Goal: Task Accomplishment & Management: Complete application form

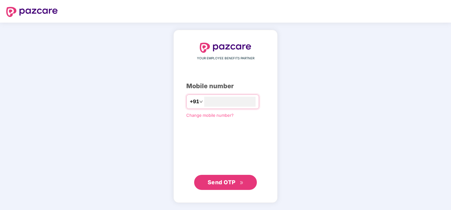
type input "**********"
click at [234, 180] on span "Send OTP" at bounding box center [221, 181] width 28 height 7
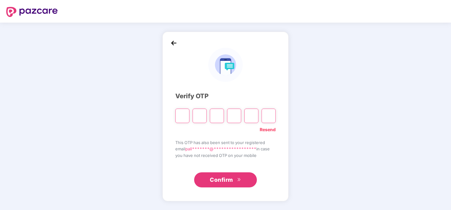
type input "*"
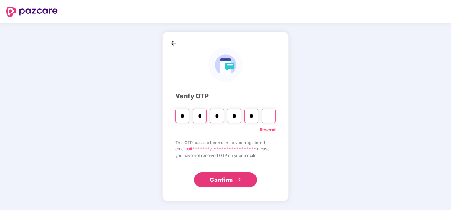
type input "*"
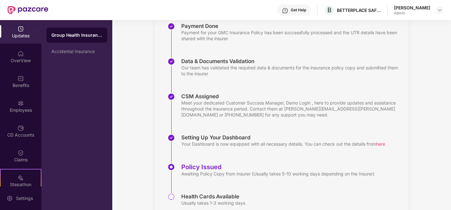
scroll to position [98, 0]
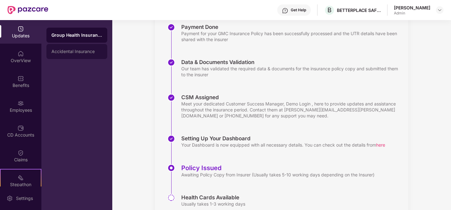
click at [58, 55] on div "Accidental Insurance" at bounding box center [76, 51] width 61 height 15
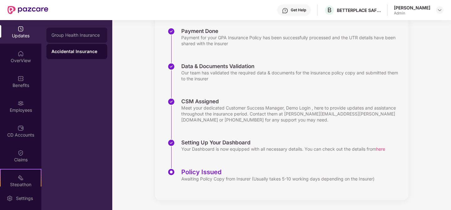
click at [70, 37] on div "Group Health Insurance" at bounding box center [76, 35] width 51 height 5
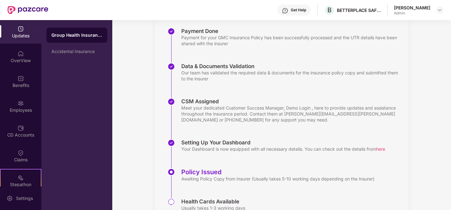
scroll to position [98, 0]
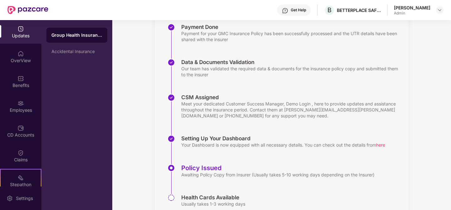
click at [443, 13] on div at bounding box center [440, 10] width 8 height 8
click at [439, 12] on img at bounding box center [439, 10] width 5 height 5
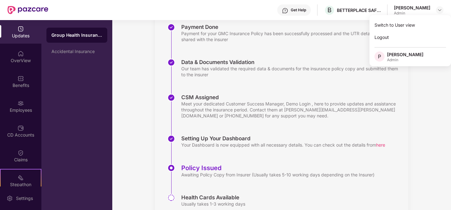
click at [424, 82] on div "Updates Onboarding with Pazcare We are actively working on your onboarding with…" at bounding box center [281, 78] width 338 height 313
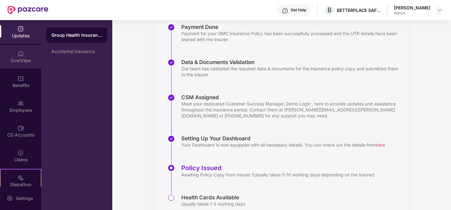
click at [29, 63] on div "OverView" at bounding box center [20, 60] width 41 height 6
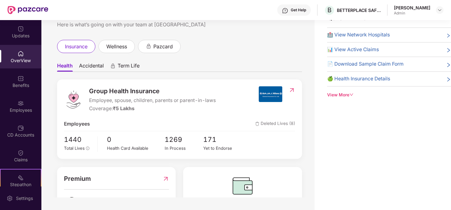
click at [123, 65] on span "Term Life" at bounding box center [129, 66] width 22 height 9
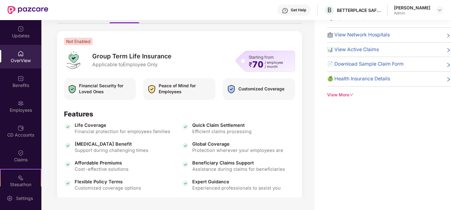
scroll to position [45, 0]
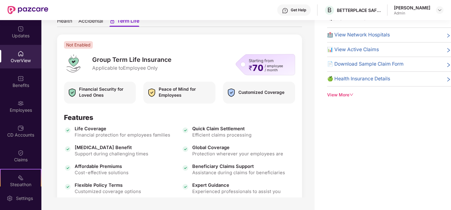
click at [243, 68] on div "Starting from ₹ 70 / employee / month" at bounding box center [265, 64] width 60 height 21
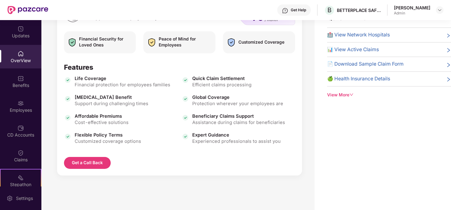
click at [98, 162] on button "Get a Call Back" at bounding box center [87, 163] width 47 height 12
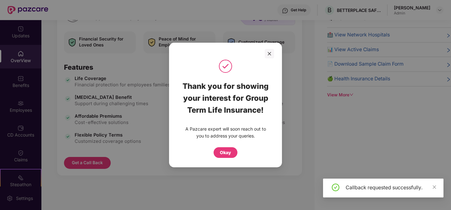
click at [226, 151] on div "Okay" at bounding box center [225, 152] width 11 height 7
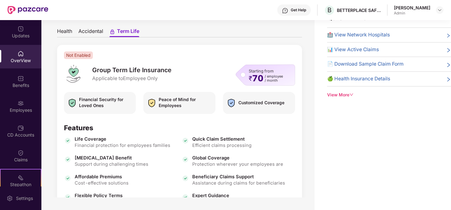
scroll to position [8, 0]
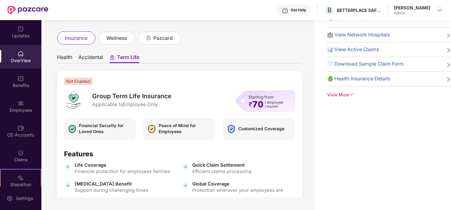
click at [94, 61] on span "Accidental" at bounding box center [90, 58] width 25 height 9
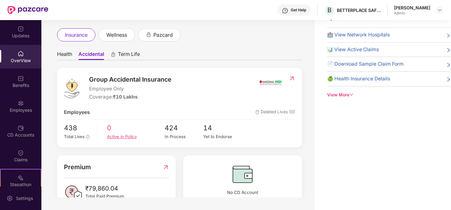
scroll to position [12, 0]
click at [66, 56] on span "Health" at bounding box center [64, 54] width 15 height 9
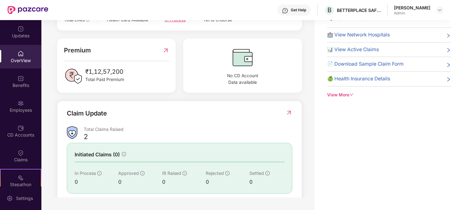
scroll to position [174, 0]
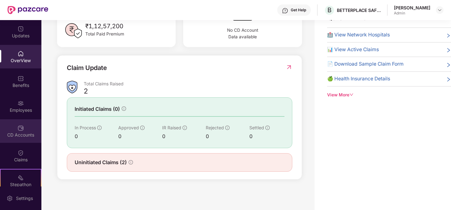
click at [20, 130] on img at bounding box center [21, 128] width 6 height 6
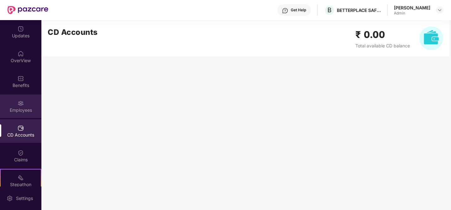
click at [20, 112] on div "Employees" at bounding box center [20, 110] width 41 height 6
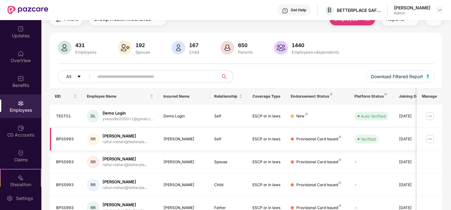
scroll to position [26, 0]
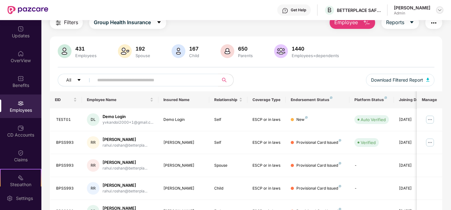
click at [440, 10] on img at bounding box center [439, 10] width 5 height 5
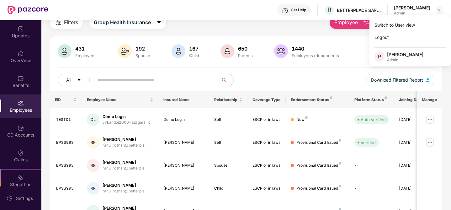
click at [362, 37] on div "431 Employees 192 Spouse 167 Child 650 Parents 1440 Employees+dependents All Do…" at bounding box center [246, 197] width 392 height 323
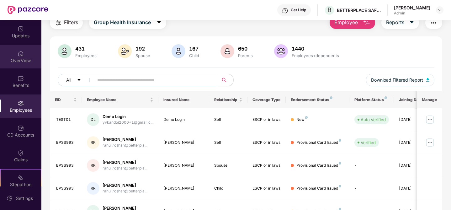
click at [18, 62] on div "OverView" at bounding box center [20, 60] width 41 height 6
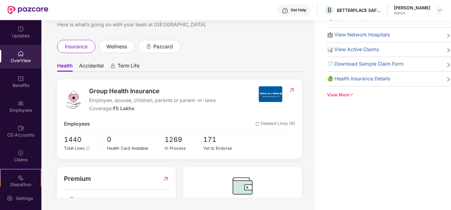
click at [341, 94] on div "View More" at bounding box center [389, 95] width 124 height 7
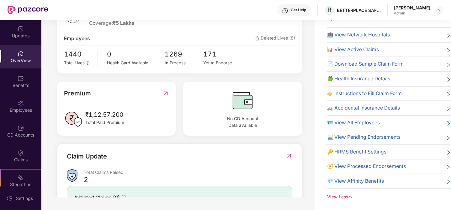
scroll to position [0, 0]
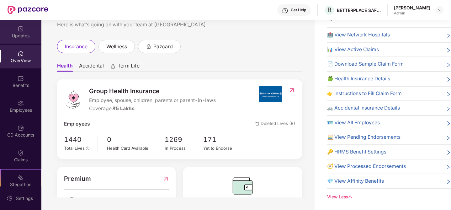
click at [15, 30] on div "Updates" at bounding box center [20, 32] width 41 height 24
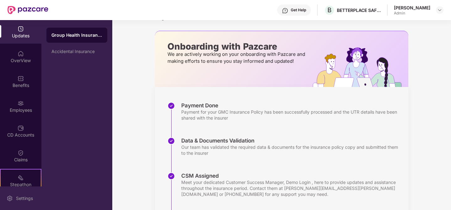
click at [25, 204] on div "Settings" at bounding box center [20, 198] width 41 height 24
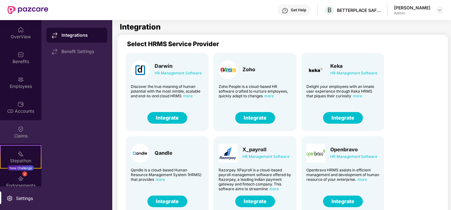
scroll to position [57, 0]
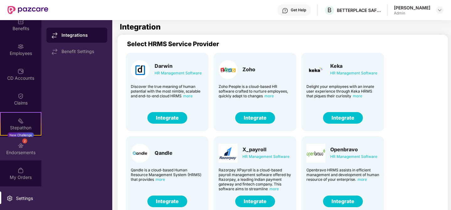
click at [19, 146] on img at bounding box center [21, 145] width 6 height 6
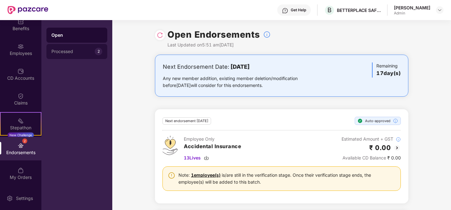
click at [81, 55] on div "Processed 2" at bounding box center [76, 51] width 61 height 15
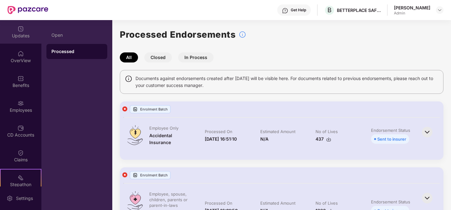
click at [25, 35] on div "Updates" at bounding box center [20, 36] width 41 height 6
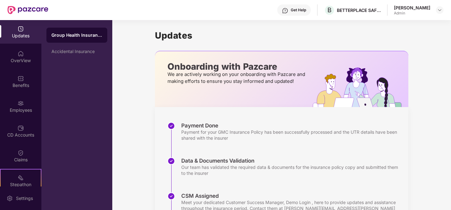
click at [356, 4] on div "Get Help B BETTERPLACE SAFETY SOLUTIONS PRIVATE LIMITED Pallavi Das Admin" at bounding box center [245, 10] width 395 height 20
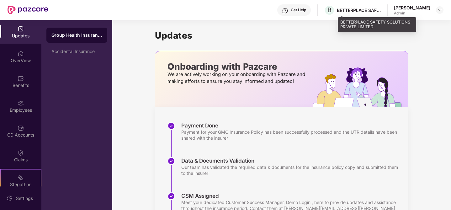
click at [356, 8] on div "BETTERPLACE SAFETY SOLUTIONS PRIVATE LIMITED" at bounding box center [359, 10] width 44 height 6
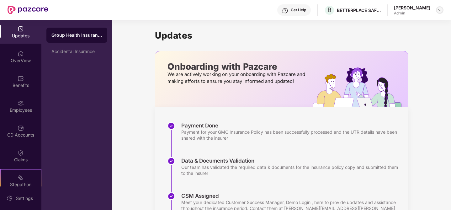
click at [439, 13] on div at bounding box center [440, 10] width 8 height 8
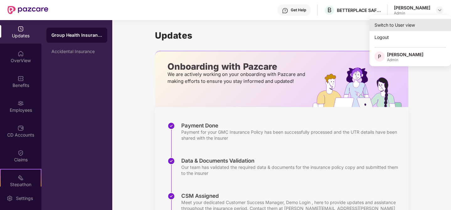
click at [418, 23] on div "Switch to User view" at bounding box center [409, 25] width 81 height 12
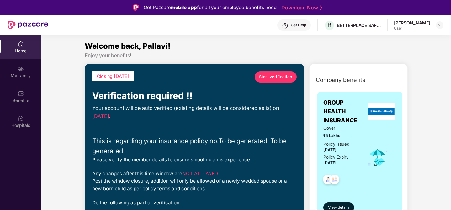
click at [284, 80] on link "Start verification" at bounding box center [275, 76] width 42 height 11
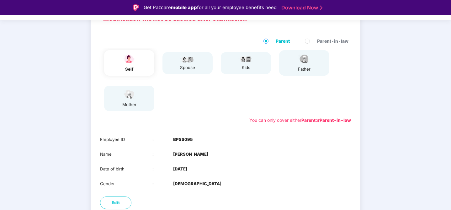
scroll to position [53, 0]
click at [295, 67] on div "father" at bounding box center [304, 62] width 50 height 25
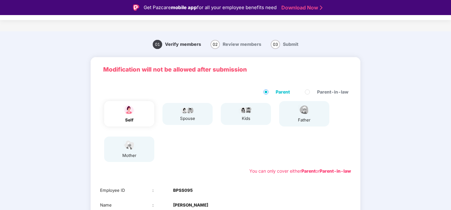
scroll to position [2, 0]
click at [141, 110] on div "self" at bounding box center [129, 113] width 50 height 25
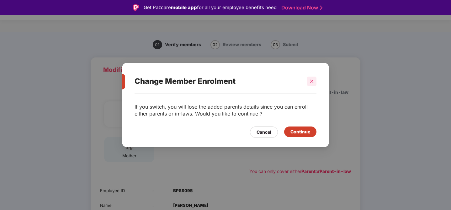
click at [311, 81] on icon "close" at bounding box center [311, 80] width 3 height 3
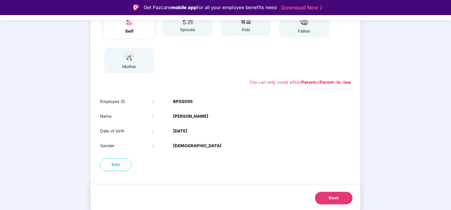
scroll to position [15, 0]
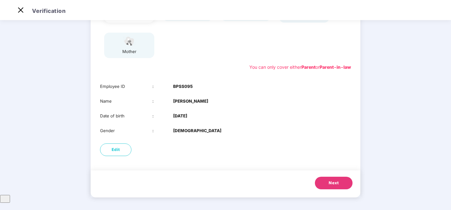
click at [340, 185] on button "Next" at bounding box center [334, 182] width 38 height 13
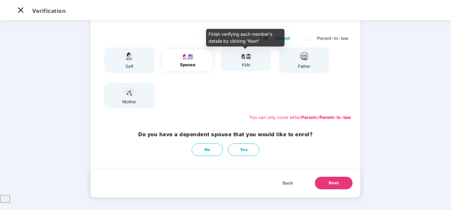
click at [240, 59] on img at bounding box center [246, 56] width 16 height 8
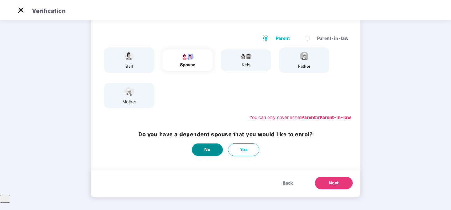
click at [208, 154] on button "No" at bounding box center [206, 149] width 31 height 13
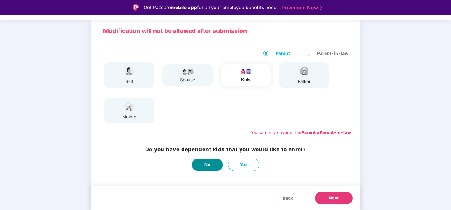
click at [210, 166] on button "No" at bounding box center [206, 164] width 31 height 13
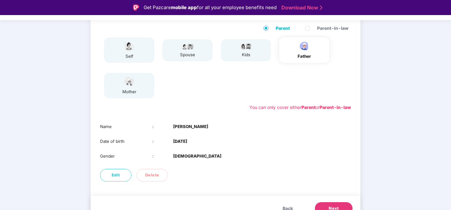
scroll to position [76, 0]
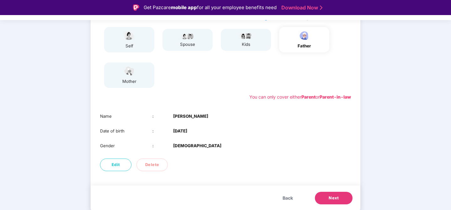
click at [339, 194] on button "Next" at bounding box center [334, 197] width 38 height 13
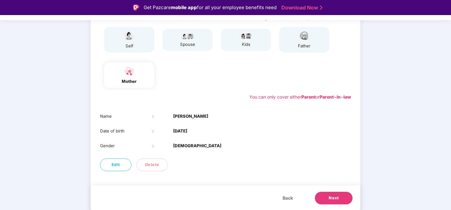
scroll to position [15, 0]
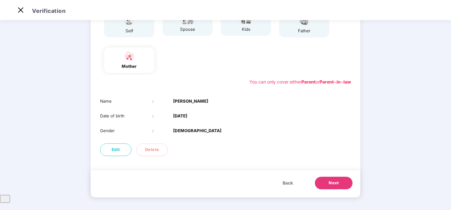
click at [332, 183] on span "Next" at bounding box center [333, 183] width 10 height 6
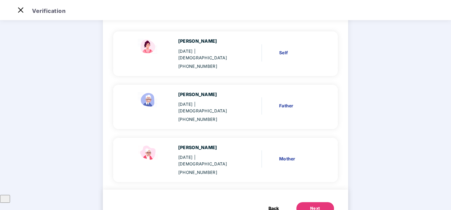
scroll to position [51, 0]
click at [313, 205] on div "Next" at bounding box center [315, 208] width 10 height 6
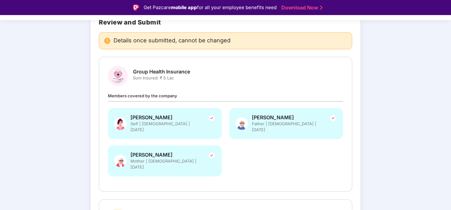
scroll to position [155, 0]
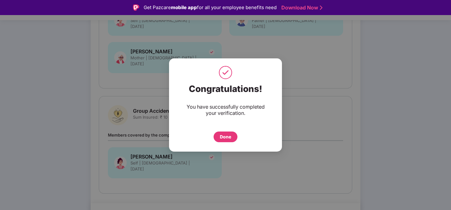
click at [228, 139] on div "Done" at bounding box center [225, 136] width 11 height 7
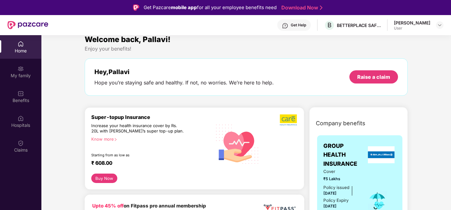
scroll to position [7, 0]
click at [102, 176] on button "Buy Now" at bounding box center [104, 177] width 26 height 9
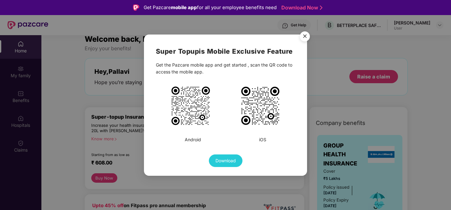
click at [306, 41] on img "Close" at bounding box center [305, 38] width 18 height 18
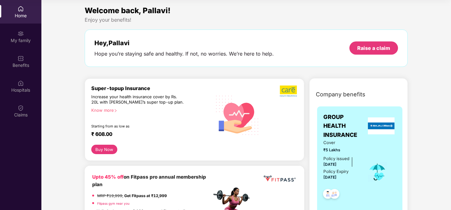
scroll to position [0, 0]
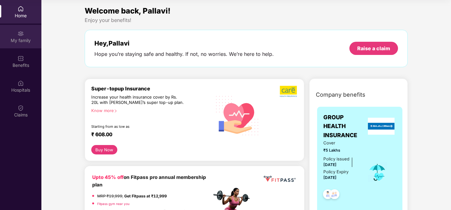
click at [21, 42] on div "My family" at bounding box center [20, 40] width 41 height 6
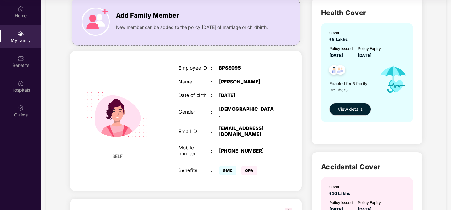
scroll to position [32, 0]
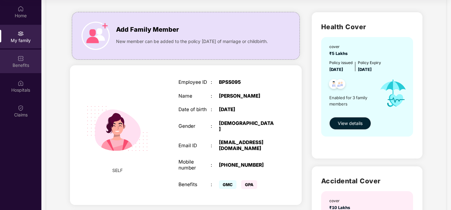
click at [17, 58] on div "Benefits" at bounding box center [20, 62] width 41 height 24
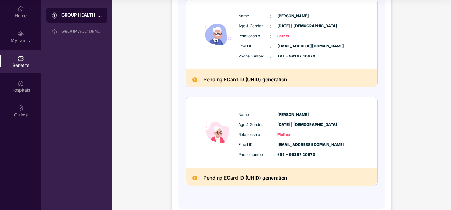
scroll to position [197, 0]
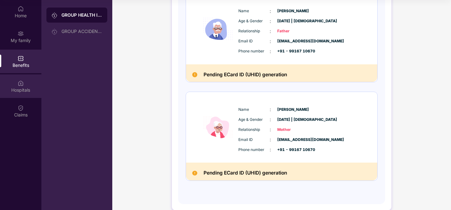
click at [25, 81] on div "Hospitals" at bounding box center [20, 86] width 41 height 24
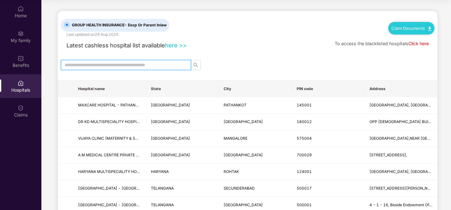
click at [125, 63] on input "text" at bounding box center [124, 64] width 118 height 7
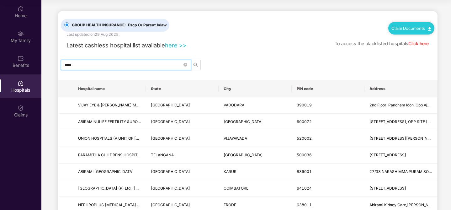
type input "*****"
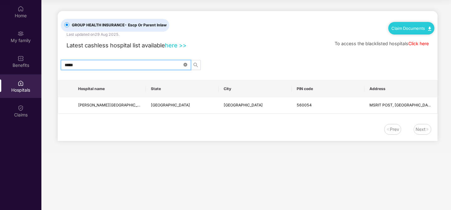
click at [185, 63] on icon "close-circle" at bounding box center [185, 65] width 4 height 4
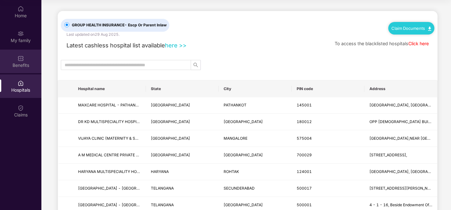
click at [23, 66] on div "Benefits" at bounding box center [20, 65] width 41 height 6
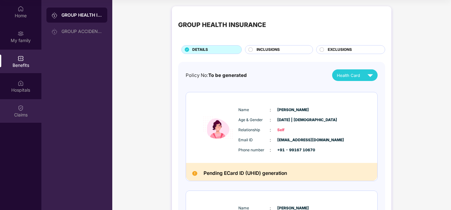
click at [19, 114] on div "Claims" at bounding box center [20, 115] width 41 height 6
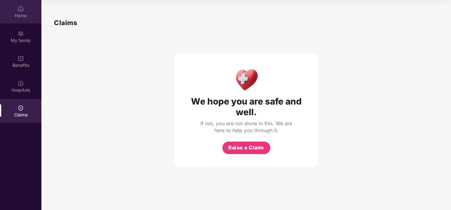
click at [25, 14] on div "Home" at bounding box center [20, 16] width 41 height 6
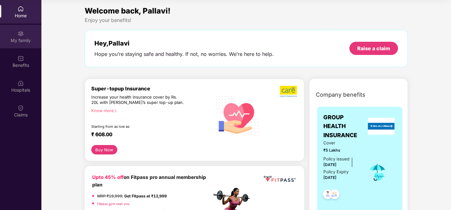
click at [24, 35] on img at bounding box center [21, 33] width 6 height 6
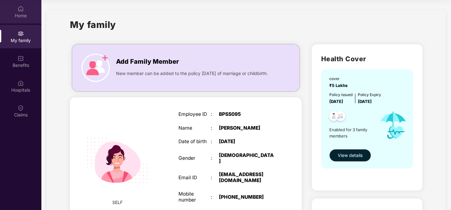
click at [24, 16] on div "Home" at bounding box center [20, 16] width 41 height 6
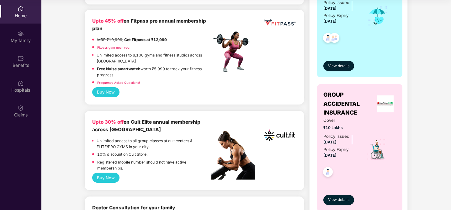
scroll to position [154, 0]
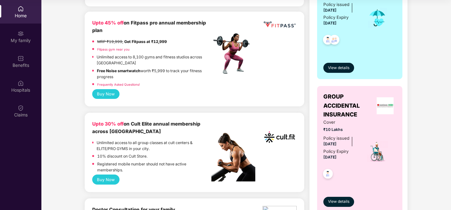
click at [113, 92] on button "Buy Now" at bounding box center [105, 94] width 27 height 10
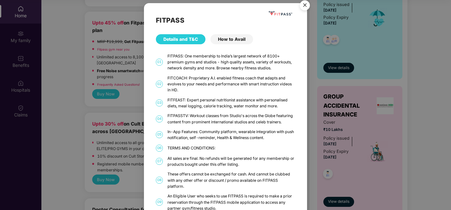
click at [231, 38] on div "How to Avail" at bounding box center [231, 39] width 43 height 10
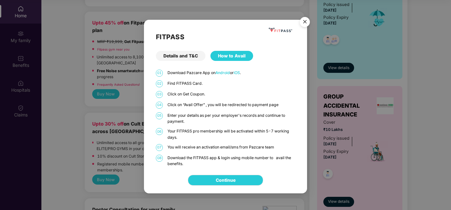
click at [306, 24] on img "Close" at bounding box center [305, 23] width 18 height 18
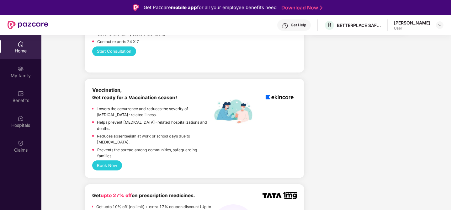
scroll to position [300, 0]
